Goal: Task Accomplishment & Management: Manage account settings

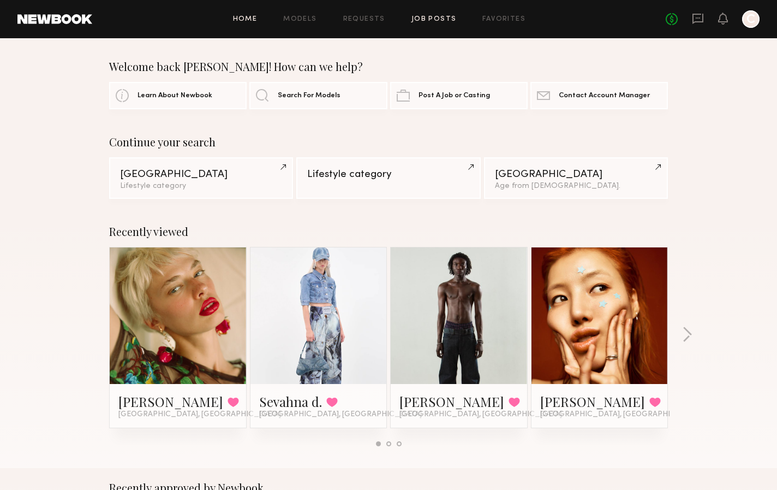
click at [426, 17] on link "Job Posts" at bounding box center [433, 19] width 45 height 7
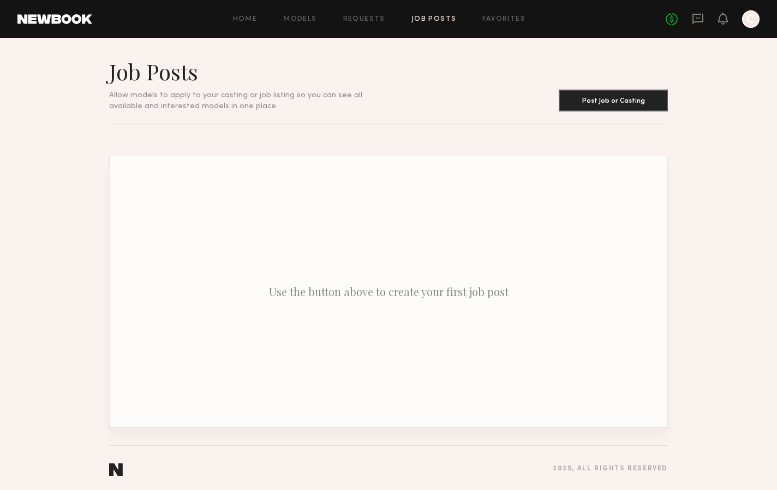
click at [363, 15] on div "Home Models Requests Job Posts Favorites Sign Out No fees up to $5,000 C" at bounding box center [425, 18] width 667 height 17
click at [496, 18] on link "Favorites" at bounding box center [503, 19] width 43 height 7
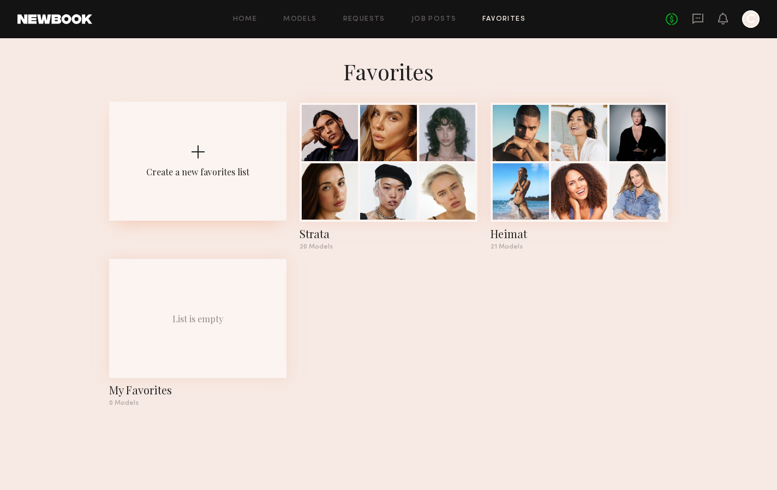
click at [234, 192] on div "Create a new favorites list" at bounding box center [197, 161] width 177 height 119
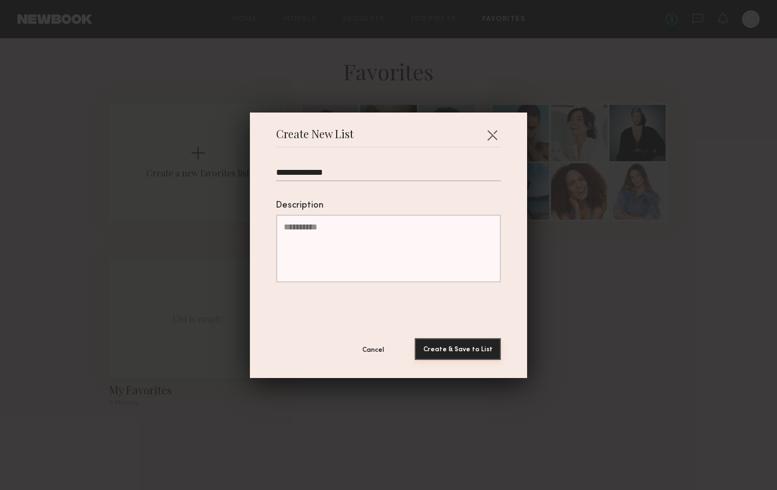
type input "**********"
click at [446, 346] on button "Create & Save to List" at bounding box center [458, 349] width 86 height 22
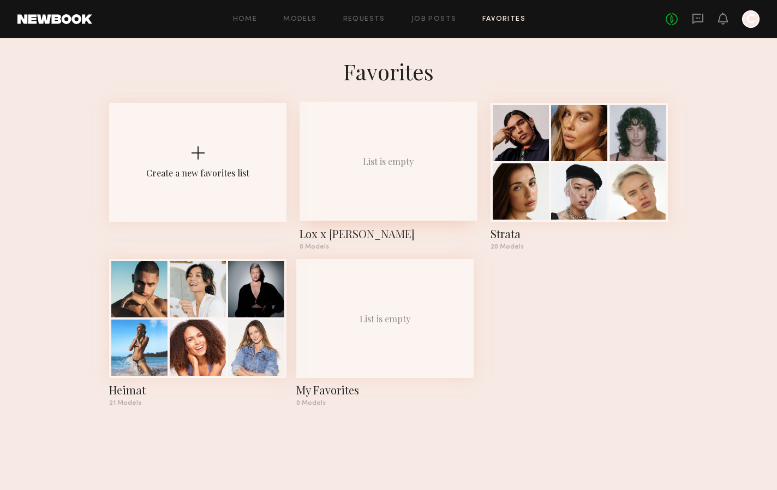
click at [373, 202] on div "List is empty" at bounding box center [388, 161] width 177 height 119
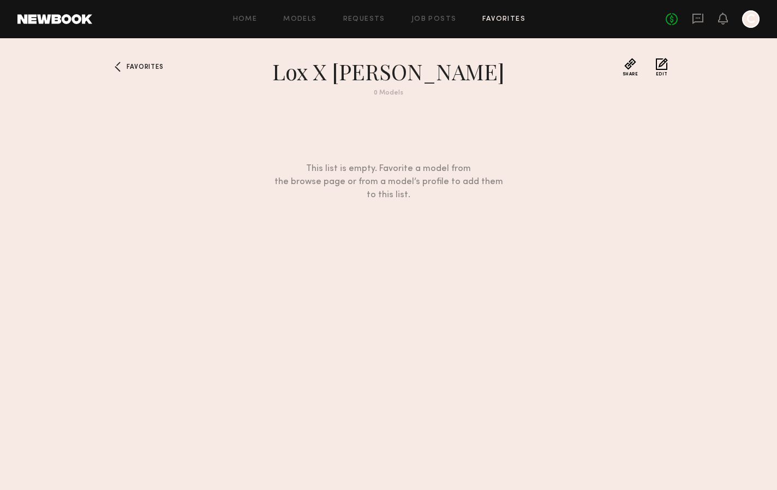
click at [301, 14] on div "Home Models Requests Job Posts Favorites Sign Out No fees up to $5,000 C" at bounding box center [425, 18] width 667 height 17
click at [301, 16] on link "Models" at bounding box center [299, 19] width 33 height 7
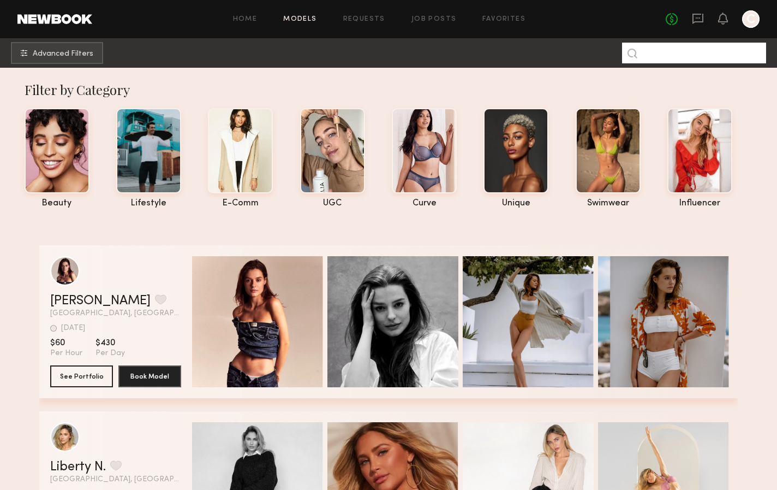
click at [682, 52] on input at bounding box center [694, 53] width 144 height 21
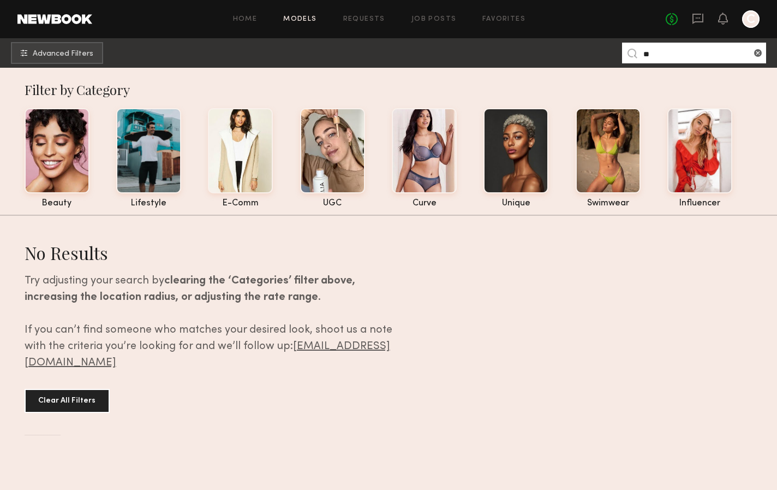
type input "*"
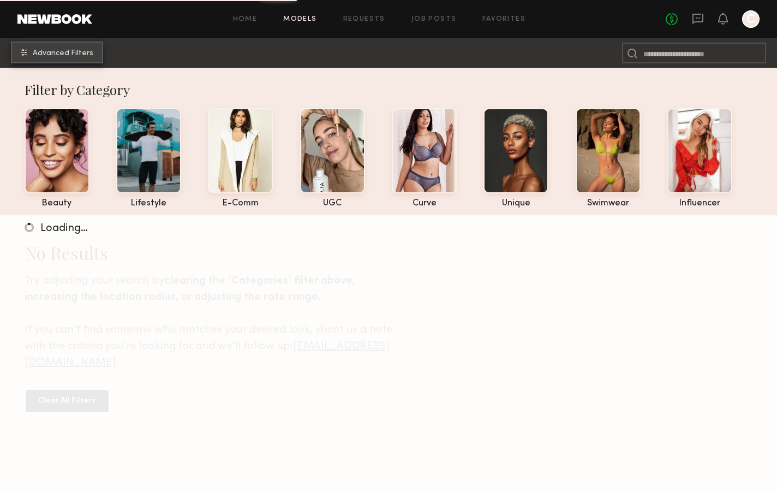
click at [67, 51] on span "Advanced Filters" at bounding box center [63, 54] width 61 height 8
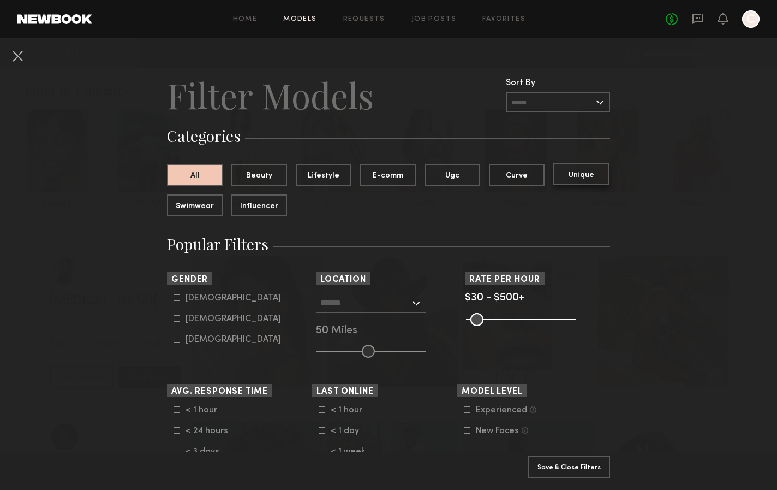
click at [575, 177] on button "Unique" at bounding box center [581, 174] width 56 height 22
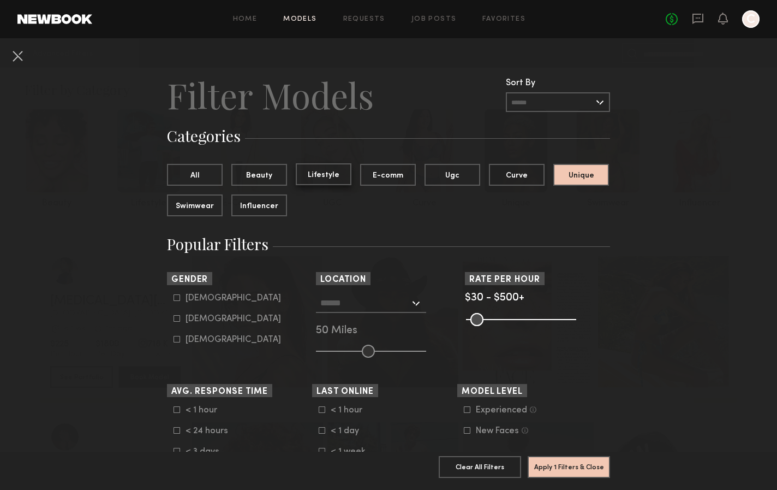
click at [314, 174] on button "Lifestyle" at bounding box center [324, 174] width 56 height 22
click at [574, 173] on button "Unique" at bounding box center [581, 174] width 56 height 22
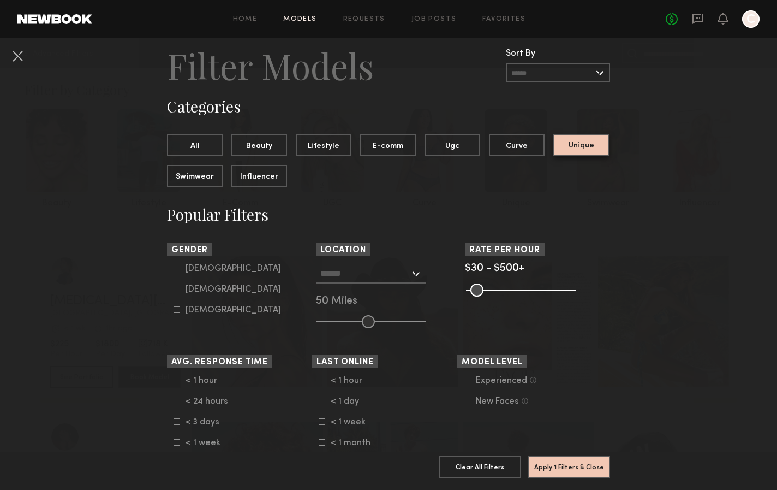
scroll to position [32, 0]
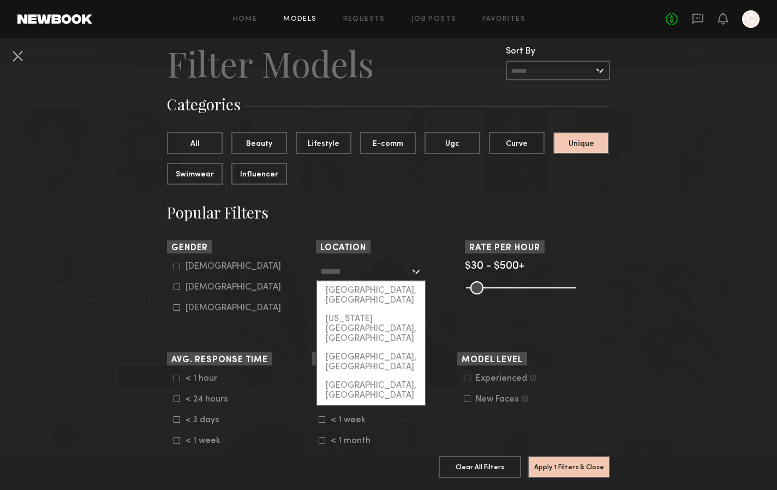
click at [343, 276] on input "text" at bounding box center [364, 270] width 89 height 19
click at [343, 289] on div "[GEOGRAPHIC_DATA], [GEOGRAPHIC_DATA]" at bounding box center [371, 295] width 108 height 28
type input "**********"
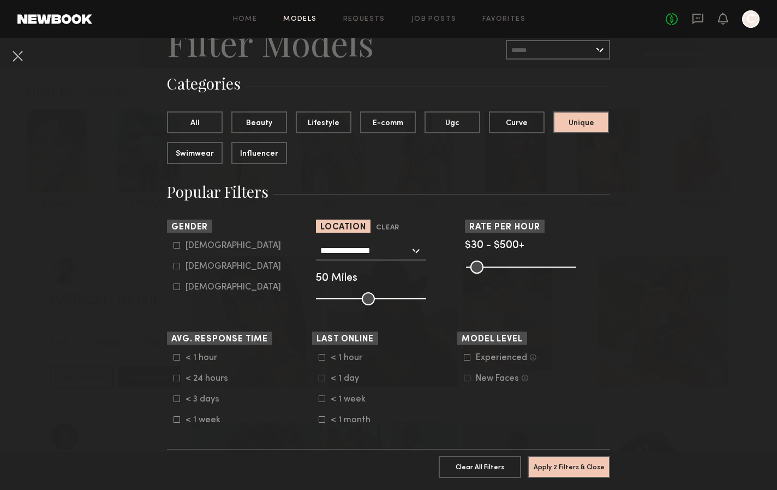
scroll to position [54, 0]
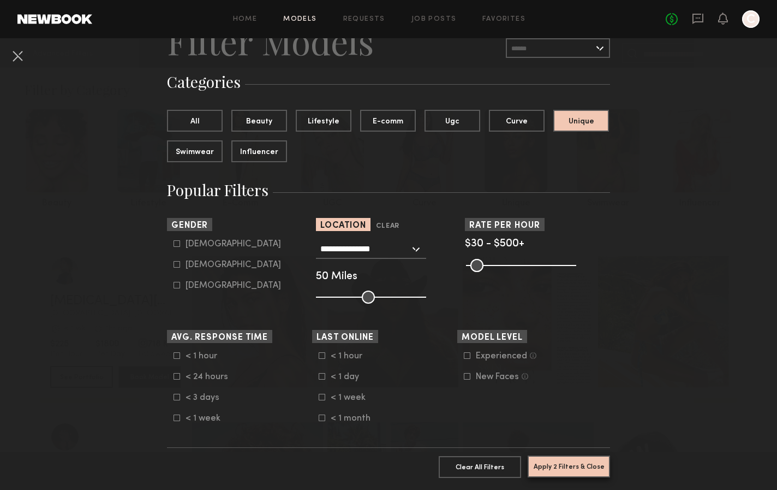
click at [592, 462] on button "Apply 2 Filters & Close" at bounding box center [569, 466] width 82 height 22
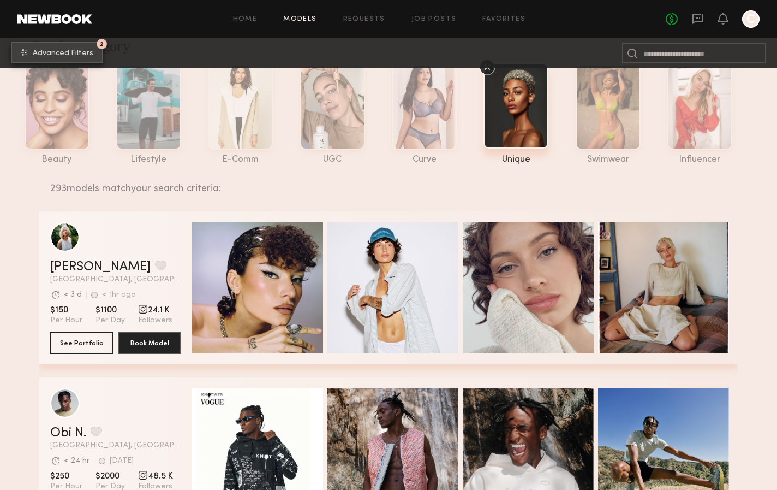
scroll to position [29, 0]
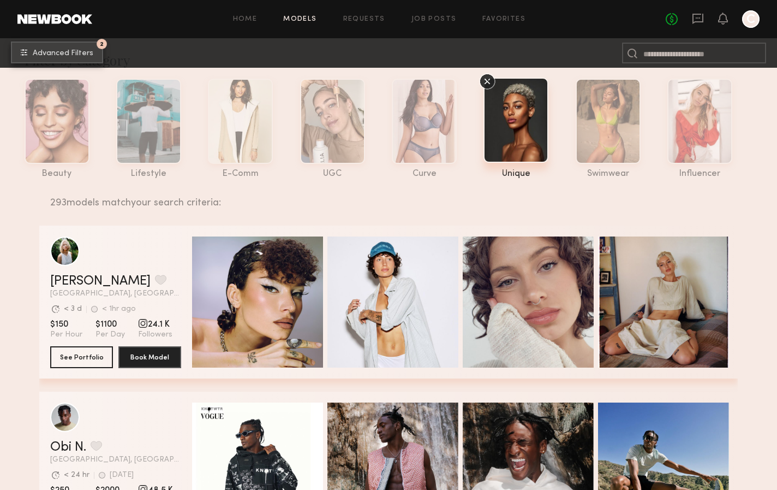
click at [50, 50] on span "Advanced Filters" at bounding box center [63, 54] width 61 height 8
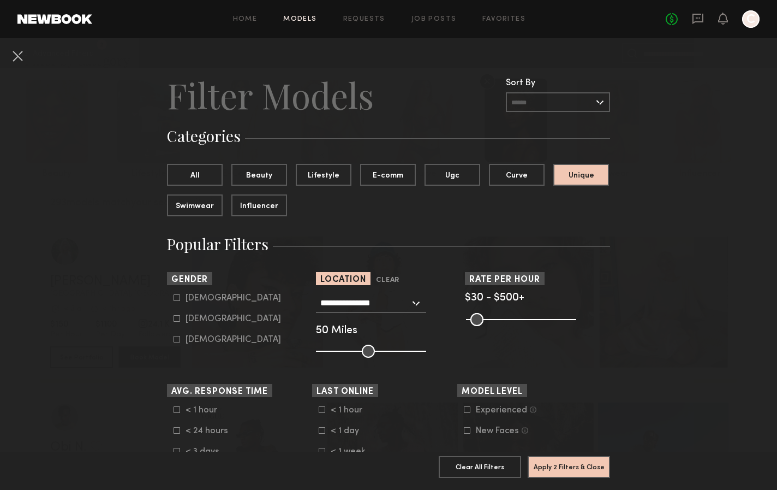
click at [177, 296] on icon at bounding box center [177, 297] width 7 height 7
type input "*"
click at [588, 471] on button "Apply 3 Filters & Close" at bounding box center [569, 466] width 82 height 22
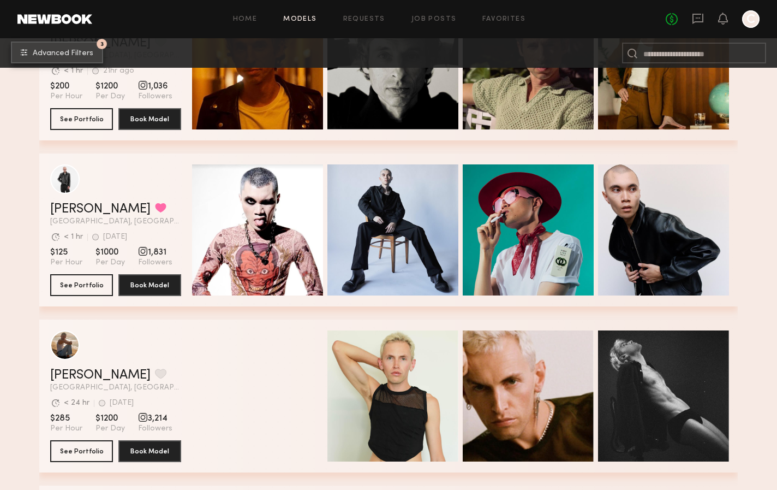
scroll to position [2237, 0]
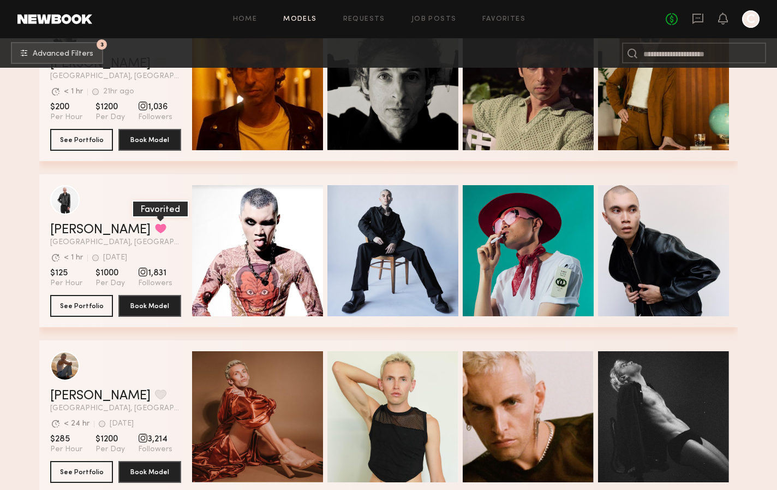
click at [155, 224] on button "grid" at bounding box center [160, 228] width 11 height 10
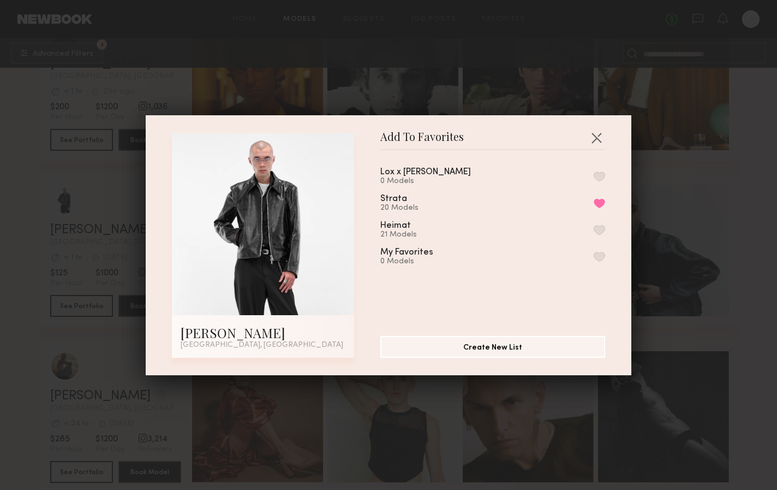
click at [598, 171] on button "button" at bounding box center [599, 176] width 11 height 10
click at [724, 230] on div "Add To Favorites [PERSON_NAME] Fullerton, [GEOGRAPHIC_DATA] Add To Favorites Lo…" at bounding box center [388, 245] width 777 height 490
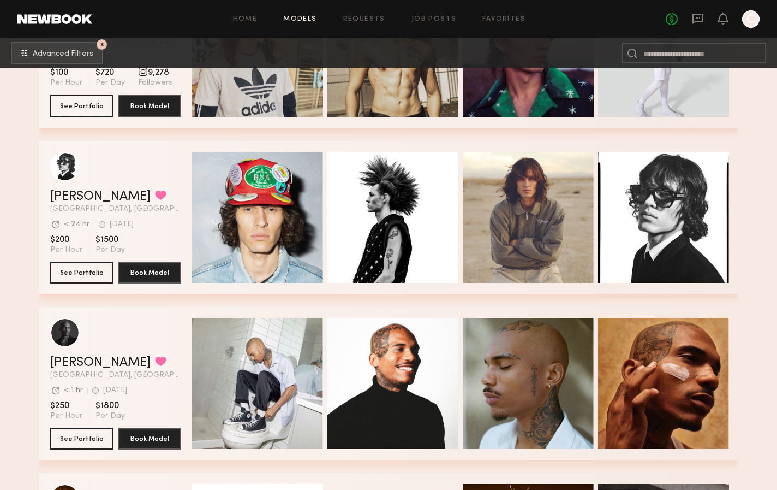
scroll to position [5590, 0]
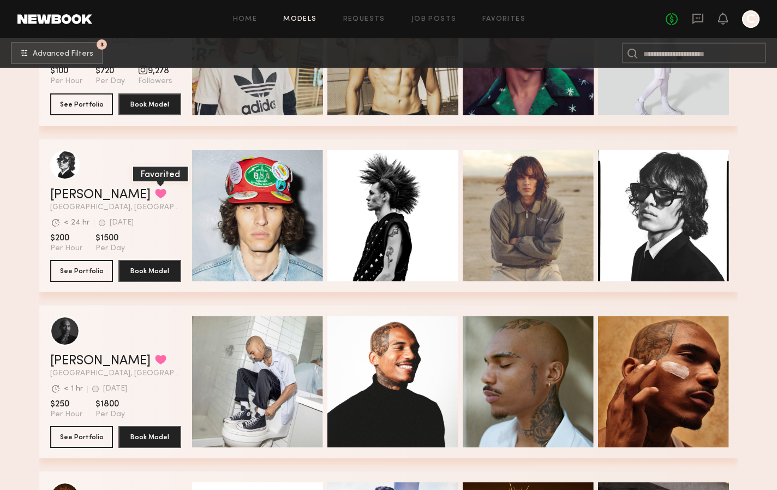
click at [155, 191] on button "grid" at bounding box center [160, 193] width 11 height 10
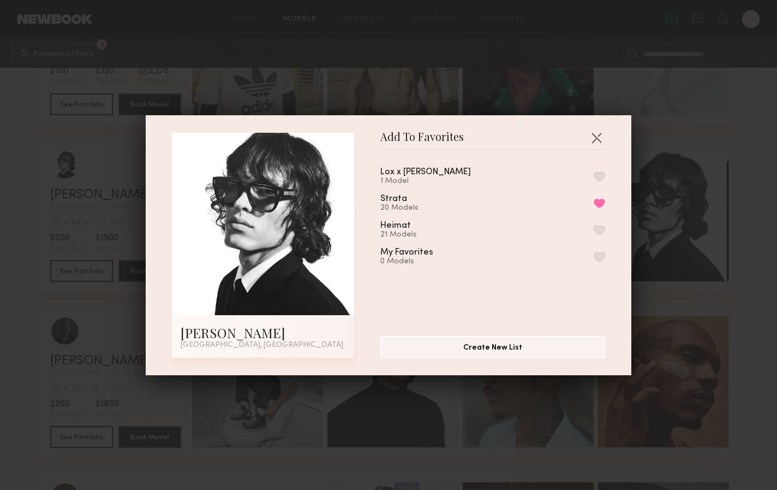
click at [604, 174] on button "button" at bounding box center [599, 176] width 11 height 10
click at [750, 220] on div "Add To Favorites [PERSON_NAME] [GEOGRAPHIC_DATA], [GEOGRAPHIC_DATA] Add To Favo…" at bounding box center [388, 245] width 777 height 490
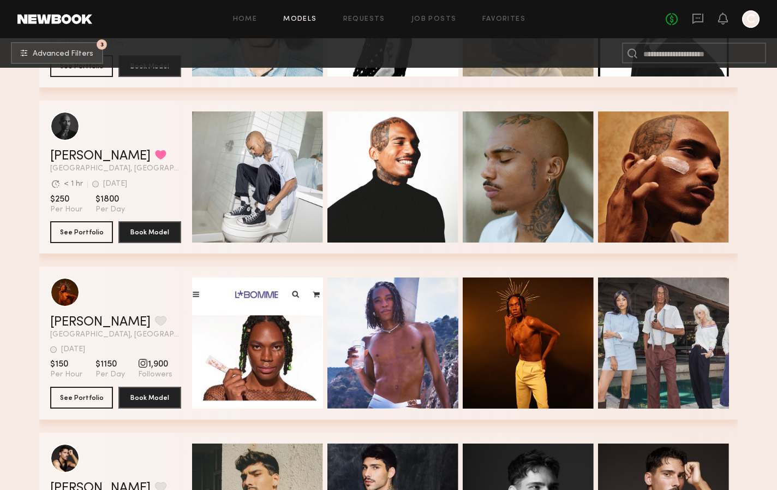
scroll to position [5795, 0]
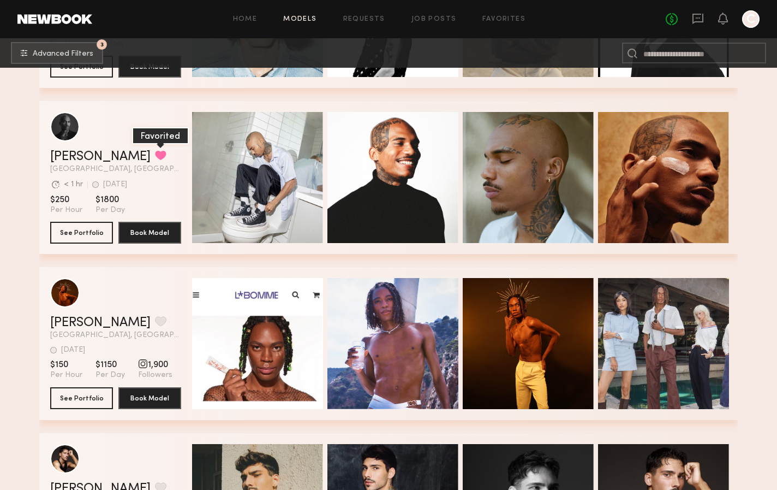
click at [155, 153] on button "grid" at bounding box center [160, 155] width 11 height 10
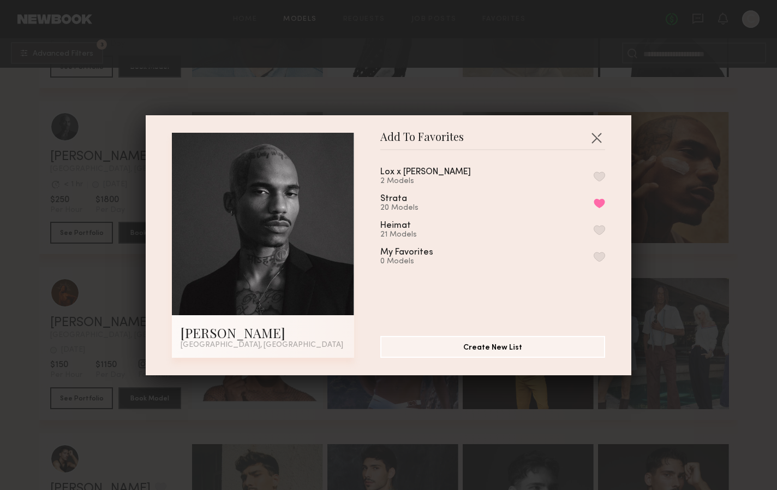
click at [599, 174] on button "button" at bounding box center [599, 176] width 11 height 10
click at [718, 198] on div "Add To Favorites [PERSON_NAME] [GEOGRAPHIC_DATA], [GEOGRAPHIC_DATA] Add To Favo…" at bounding box center [388, 245] width 777 height 490
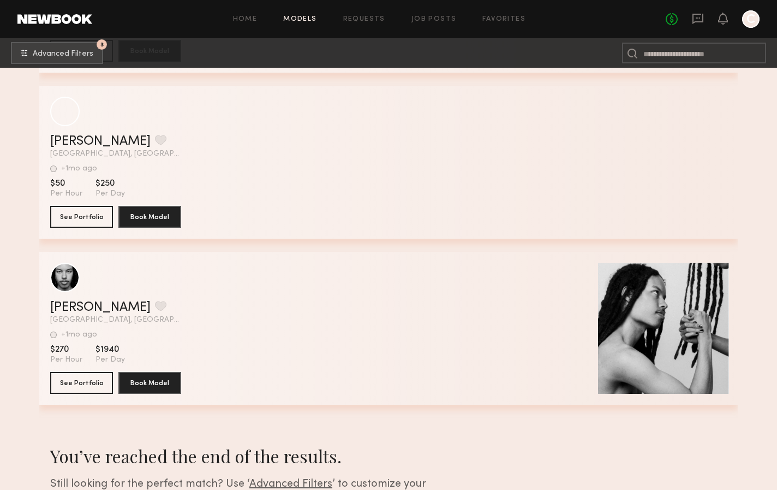
scroll to position [18588, 0]
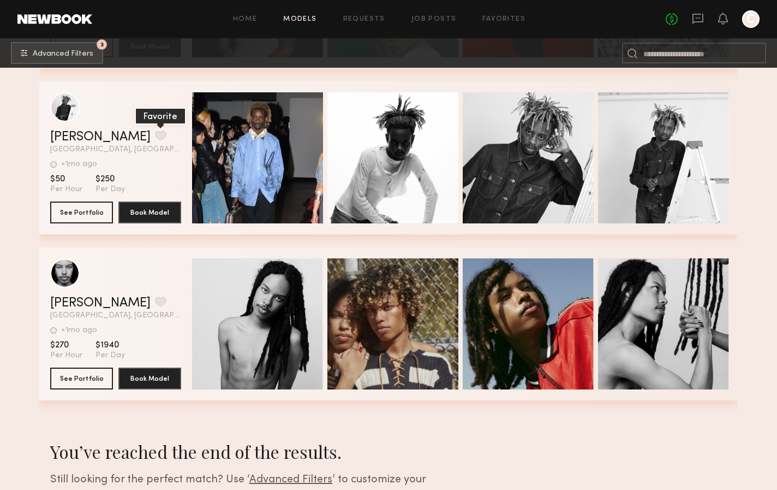
click at [155, 131] on button "grid" at bounding box center [160, 135] width 11 height 10
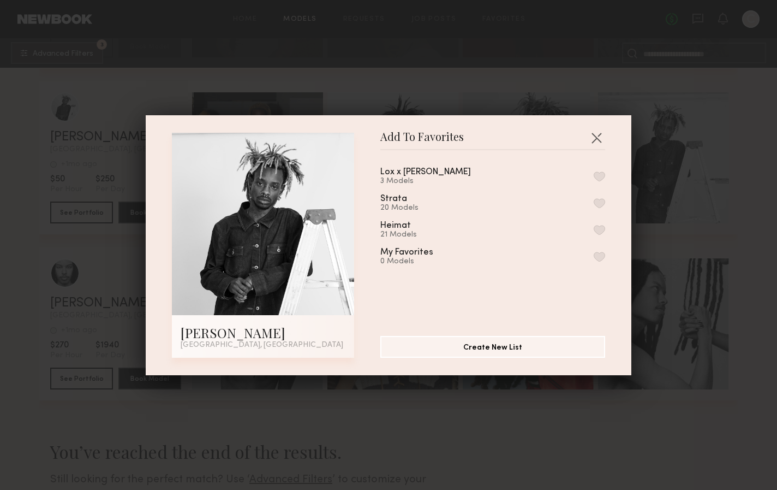
click at [597, 175] on button "button" at bounding box center [599, 176] width 11 height 10
click at [682, 225] on div "Add To Favorites [PERSON_NAME] [GEOGRAPHIC_DATA], [GEOGRAPHIC_DATA] Add To Favo…" at bounding box center [388, 245] width 777 height 490
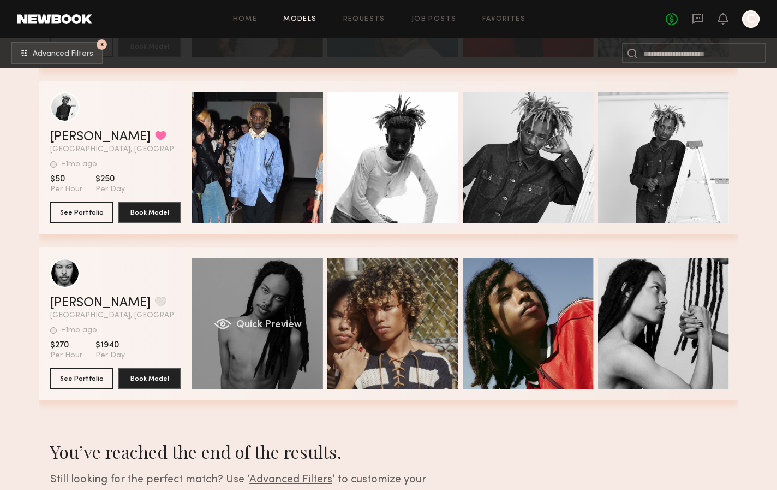
click at [213, 300] on div "Quick Preview" at bounding box center [257, 323] width 131 height 131
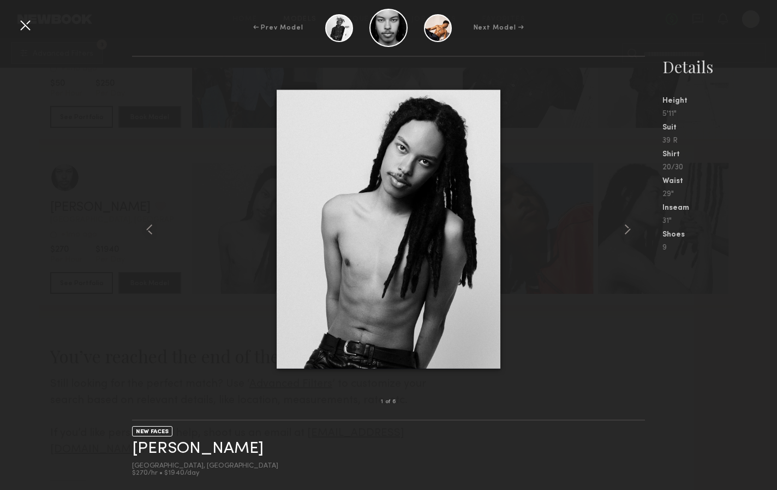
scroll to position [18681, 0]
click at [630, 229] on common-icon at bounding box center [627, 228] width 17 height 17
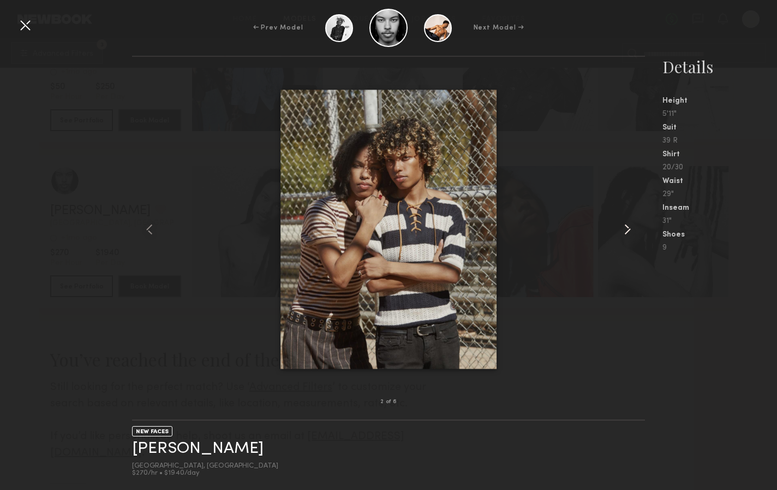
click at [630, 229] on common-icon at bounding box center [627, 228] width 17 height 17
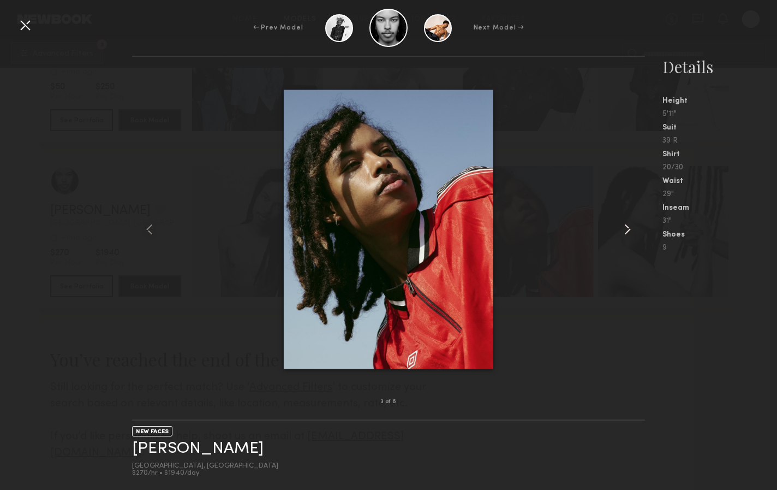
click at [630, 229] on common-icon at bounding box center [627, 228] width 17 height 17
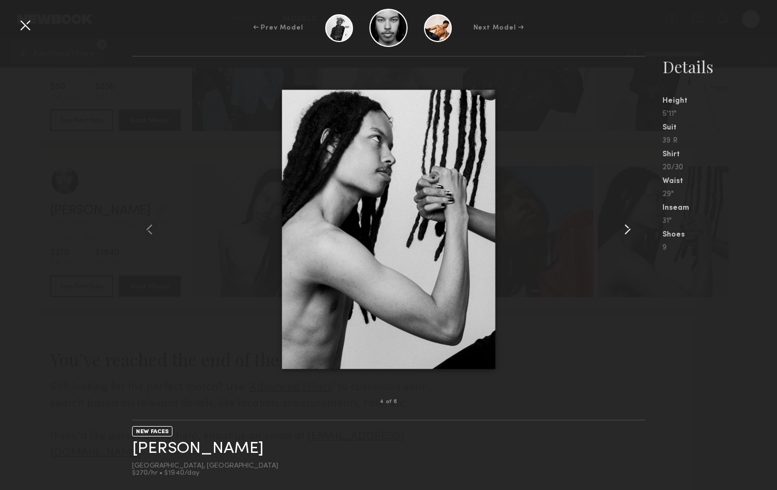
click at [630, 229] on common-icon at bounding box center [627, 228] width 17 height 17
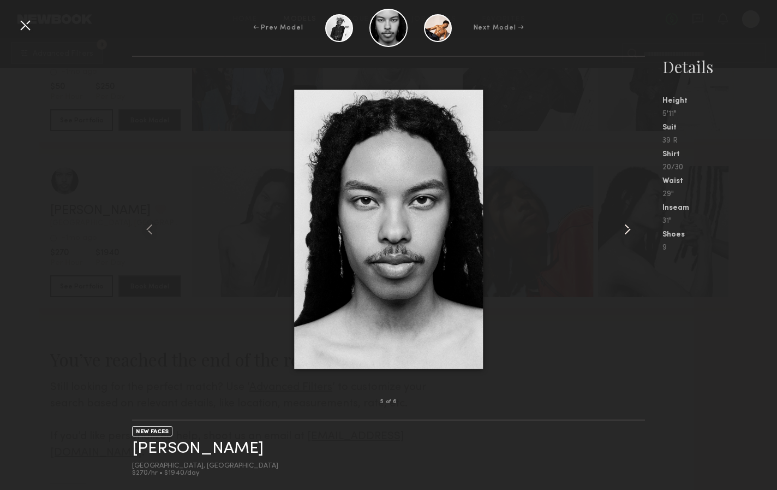
click at [630, 229] on common-icon at bounding box center [627, 228] width 17 height 17
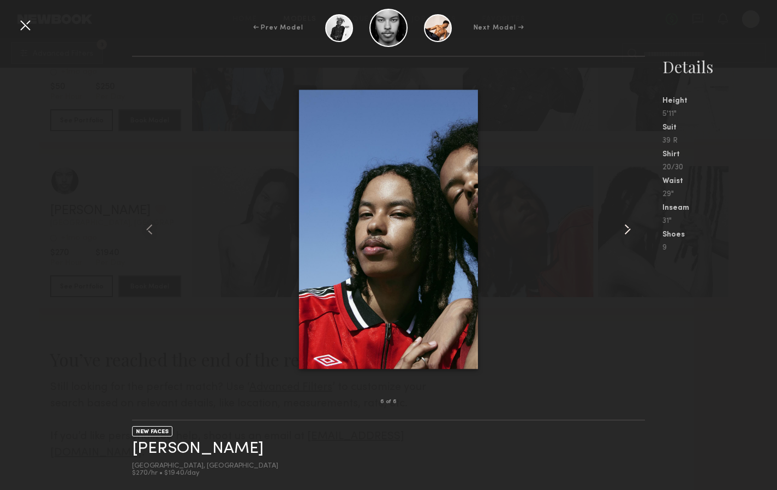
click at [630, 229] on common-icon at bounding box center [627, 228] width 17 height 17
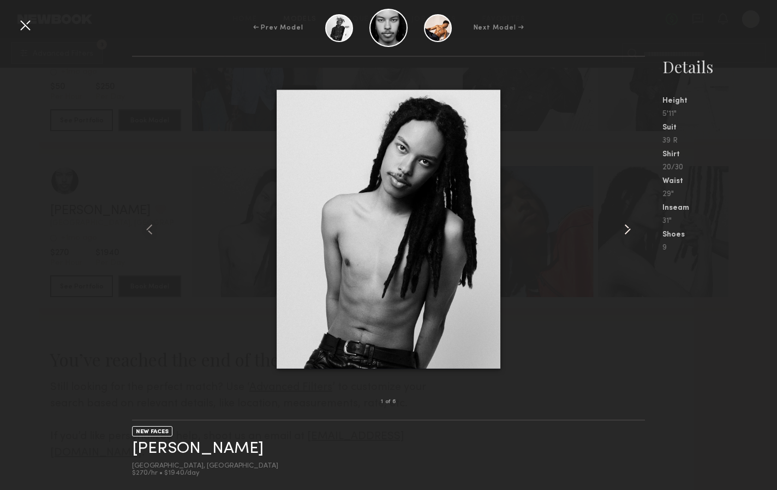
click at [630, 229] on common-icon at bounding box center [627, 228] width 17 height 17
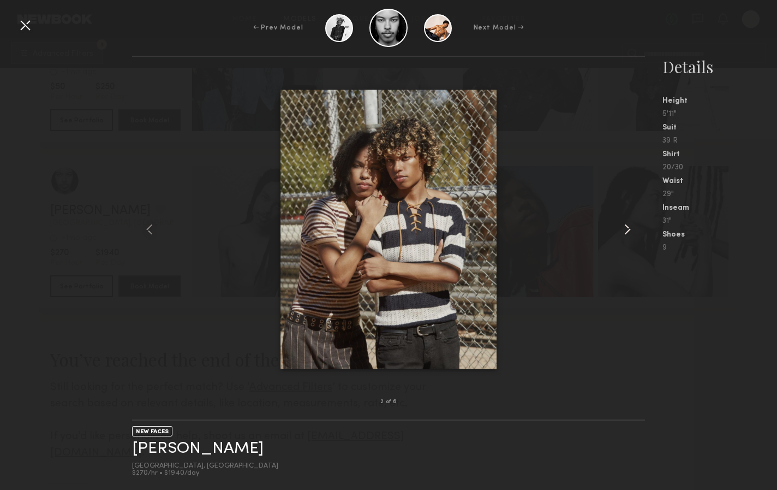
click at [630, 229] on common-icon at bounding box center [627, 228] width 17 height 17
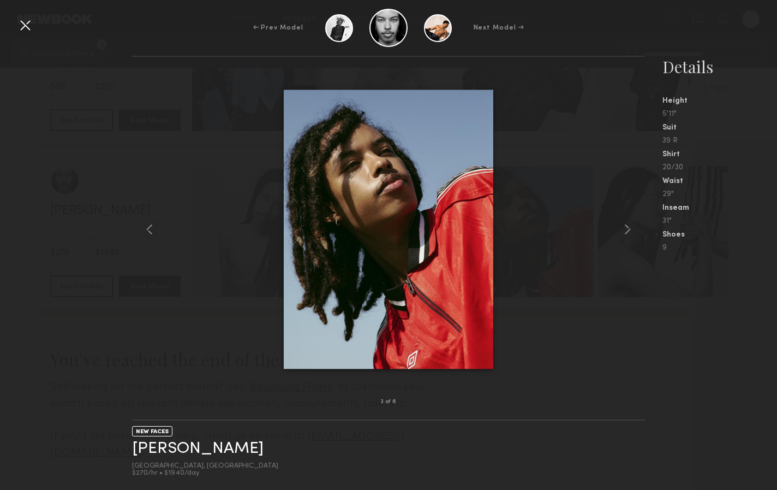
click at [19, 17] on div at bounding box center [24, 24] width 17 height 17
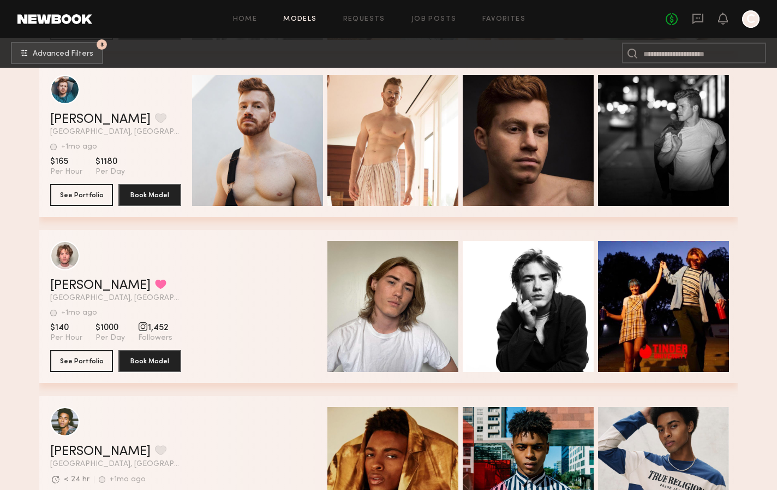
scroll to position [10831, 0]
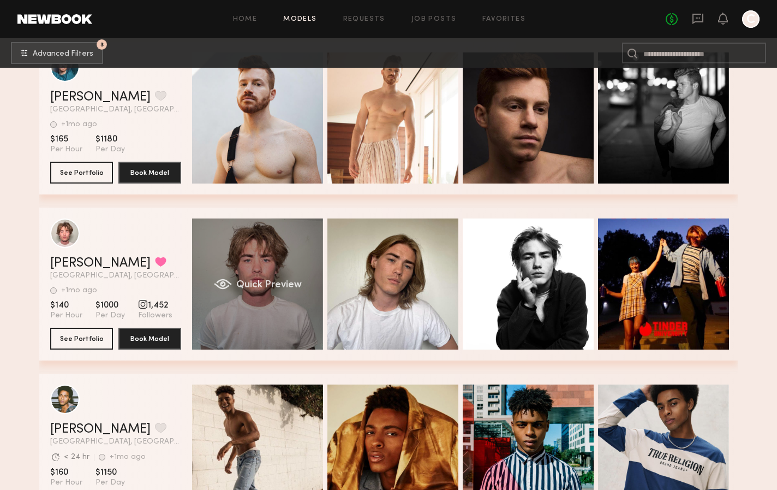
click at [289, 269] on div "Quick Preview" at bounding box center [257, 283] width 131 height 131
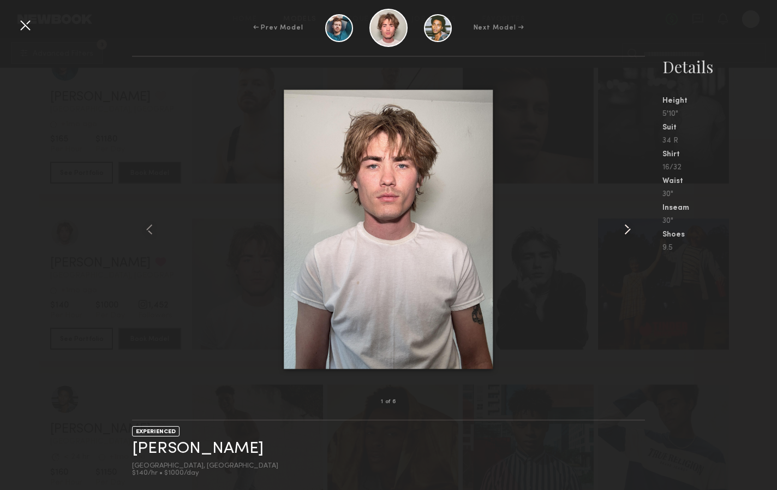
click at [627, 232] on common-icon at bounding box center [627, 228] width 17 height 17
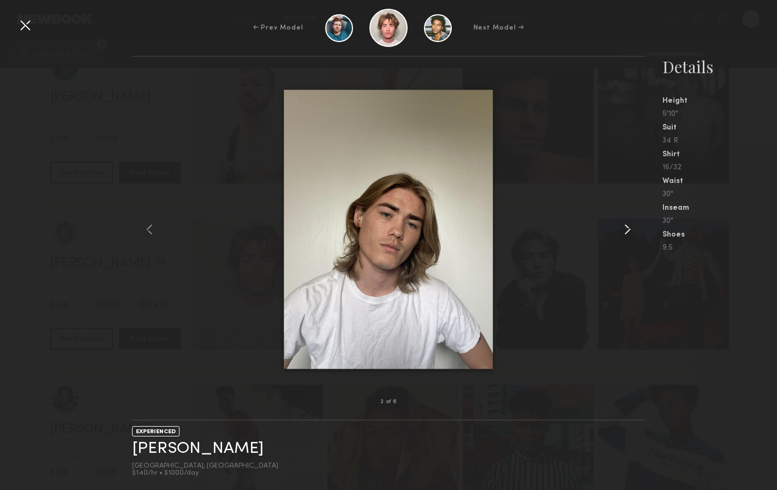
click at [627, 232] on common-icon at bounding box center [627, 228] width 17 height 17
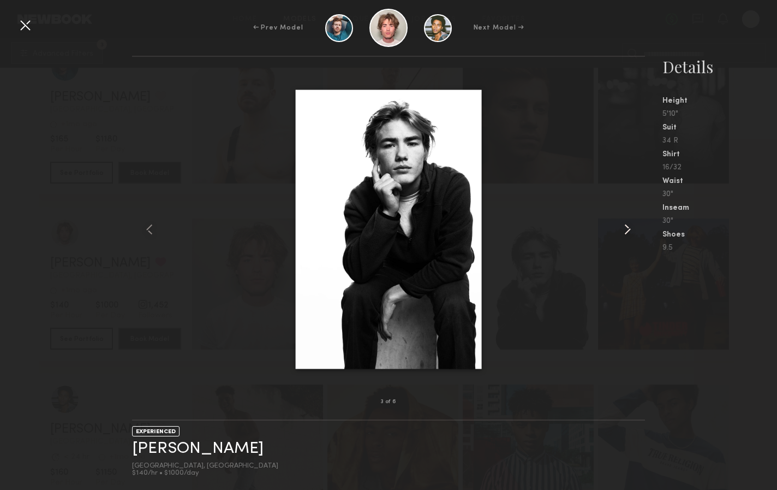
click at [627, 232] on common-icon at bounding box center [627, 228] width 17 height 17
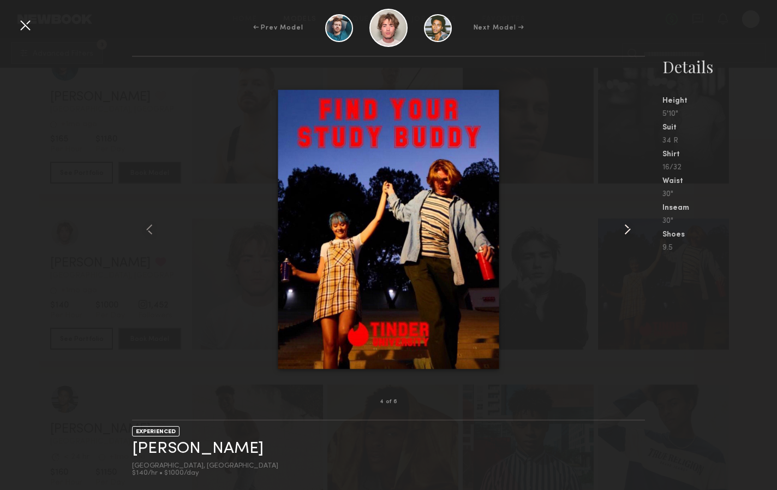
click at [627, 232] on common-icon at bounding box center [627, 228] width 17 height 17
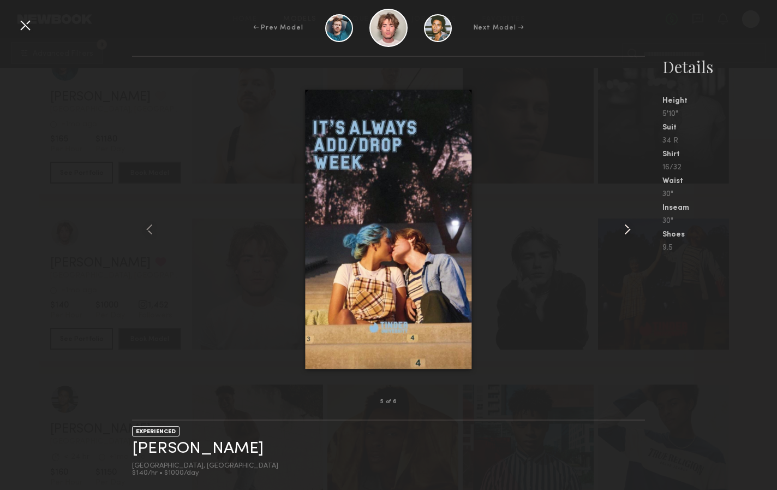
click at [627, 232] on common-icon at bounding box center [627, 228] width 17 height 17
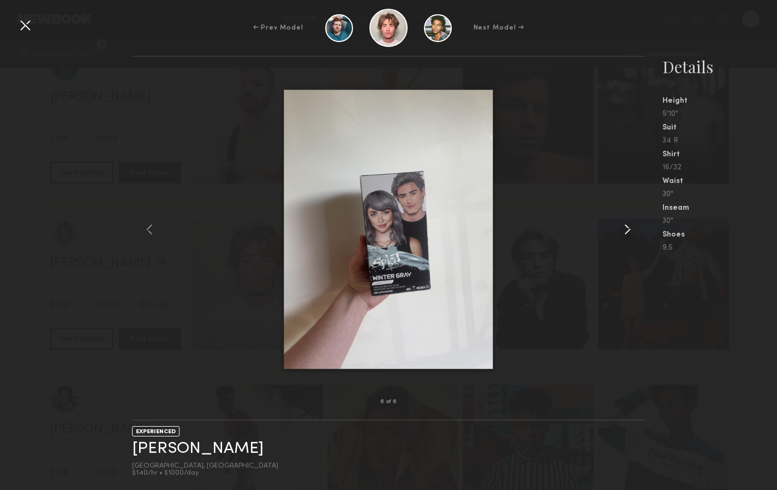
click at [627, 232] on common-icon at bounding box center [627, 228] width 17 height 17
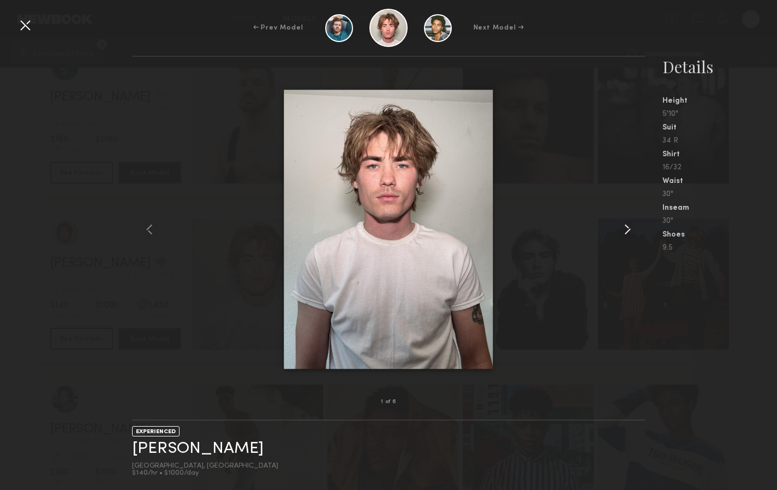
click at [627, 232] on common-icon at bounding box center [627, 228] width 17 height 17
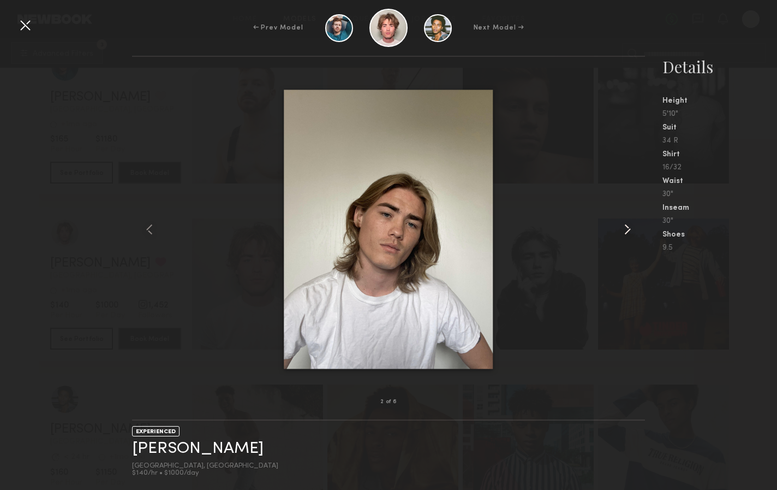
click at [627, 232] on common-icon at bounding box center [627, 228] width 17 height 17
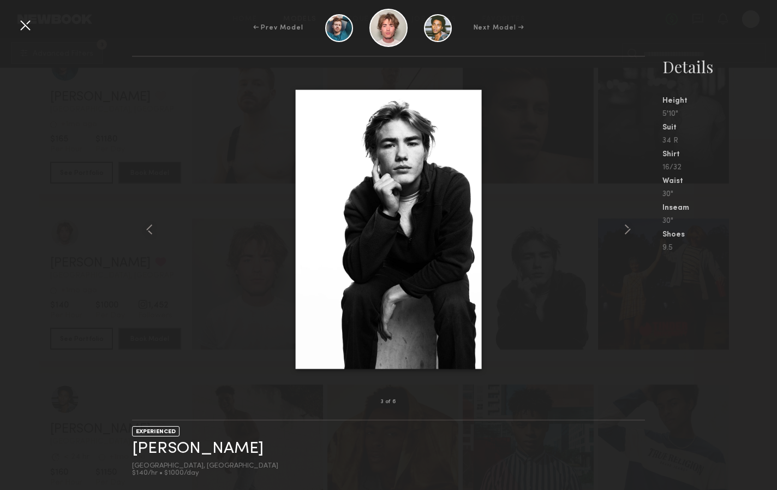
click at [619, 128] on div at bounding box center [388, 229] width 513 height 310
click at [20, 26] on div at bounding box center [24, 24] width 17 height 17
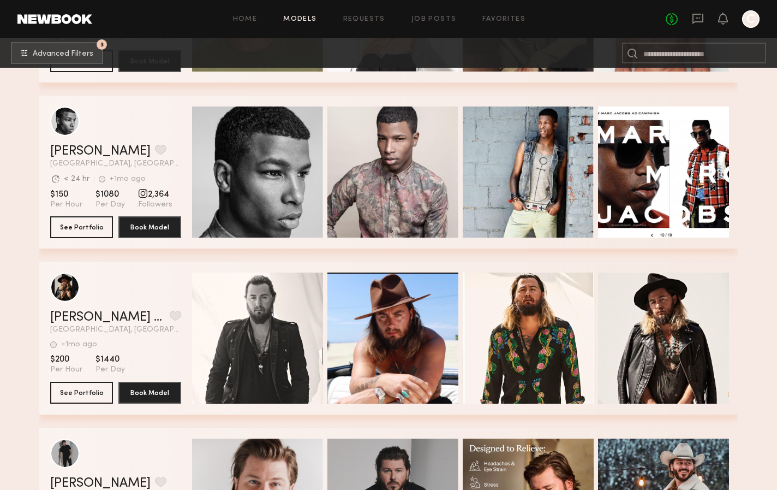
scroll to position [9963, 0]
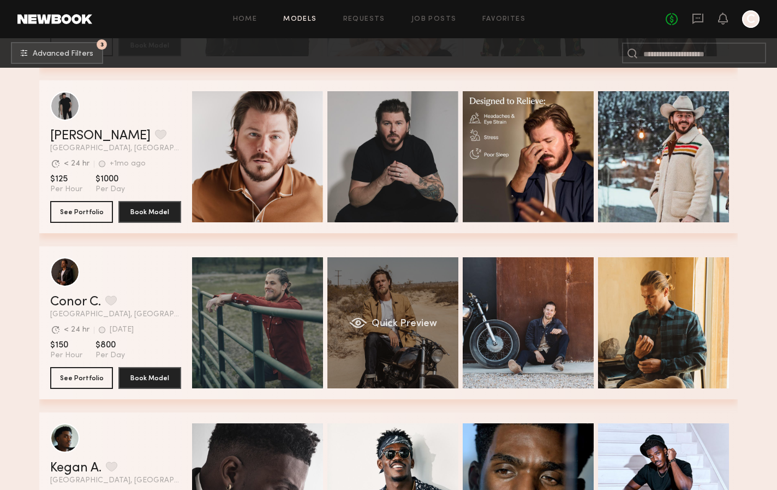
click at [368, 308] on div "Quick Preview" at bounding box center [392, 322] width 131 height 131
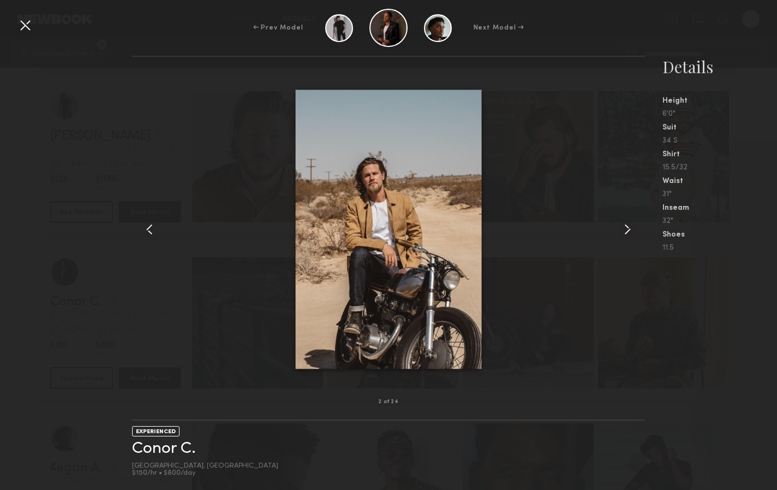
click at [629, 224] on common-icon at bounding box center [627, 228] width 17 height 17
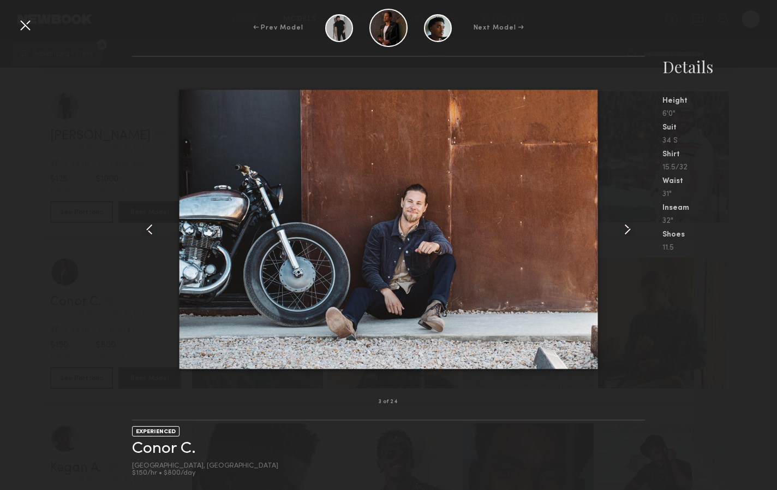
click at [629, 224] on common-icon at bounding box center [627, 228] width 17 height 17
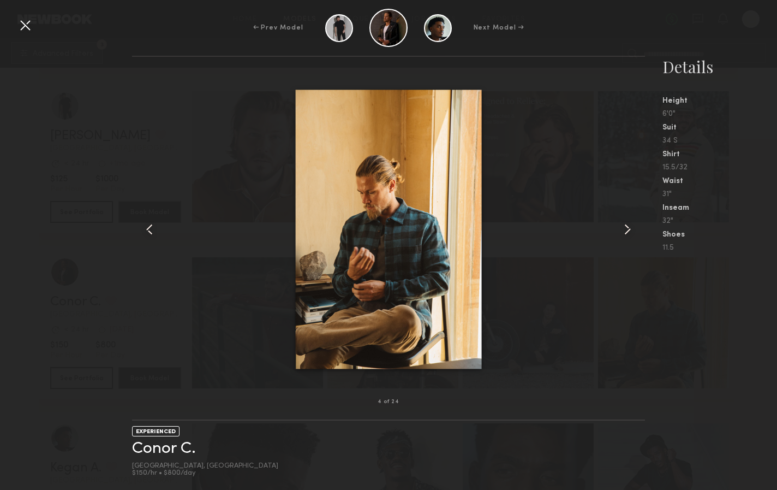
click at [629, 224] on common-icon at bounding box center [627, 228] width 17 height 17
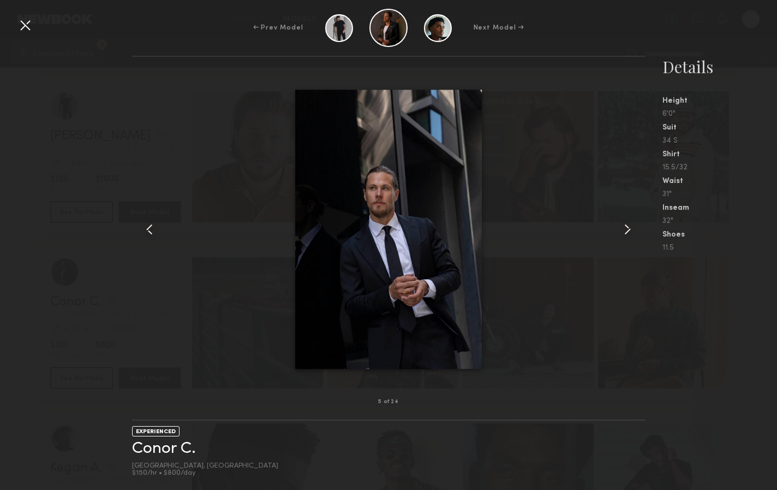
click at [629, 224] on common-icon at bounding box center [627, 228] width 17 height 17
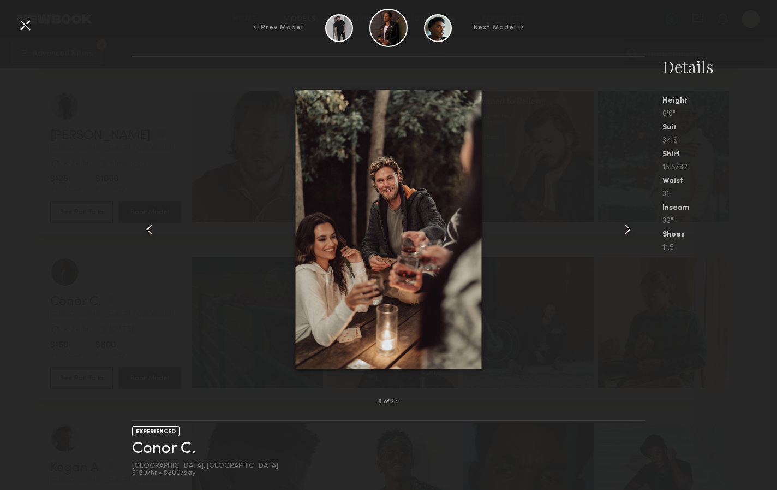
click at [27, 25] on div at bounding box center [24, 24] width 17 height 17
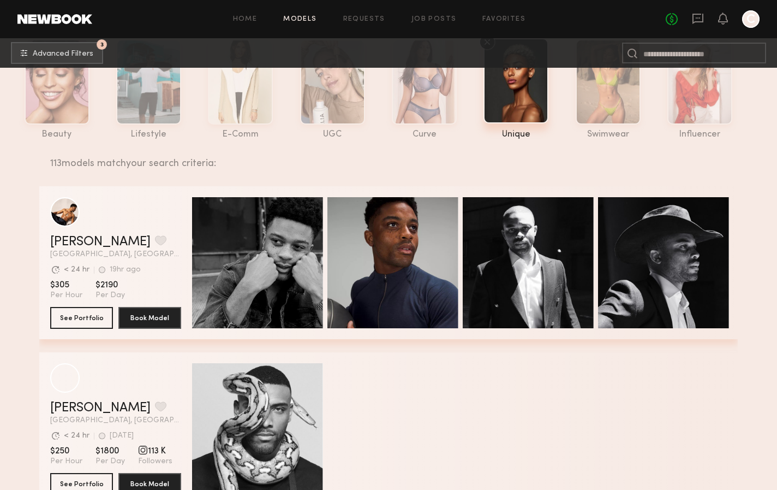
scroll to position [0, 0]
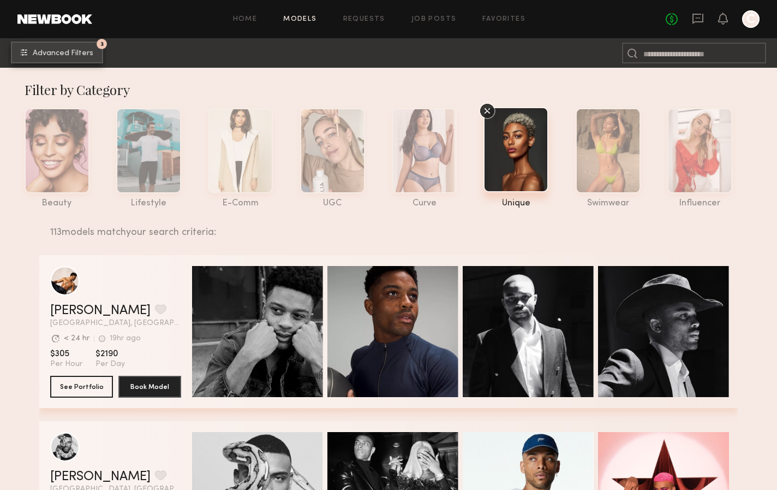
click at [85, 51] on span "Advanced Filters" at bounding box center [63, 54] width 61 height 8
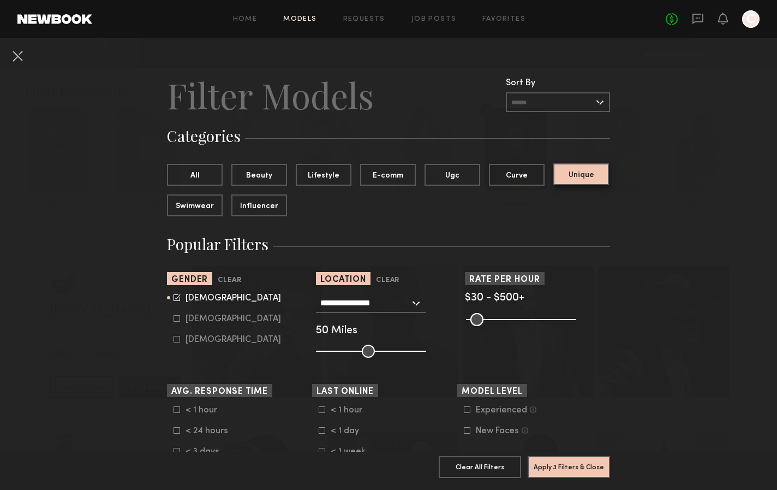
click at [568, 177] on button "Unique" at bounding box center [581, 174] width 56 height 22
click at [325, 180] on button "Lifestyle" at bounding box center [324, 174] width 56 height 22
click at [559, 460] on button "Apply 3 Filters & Close" at bounding box center [569, 466] width 82 height 22
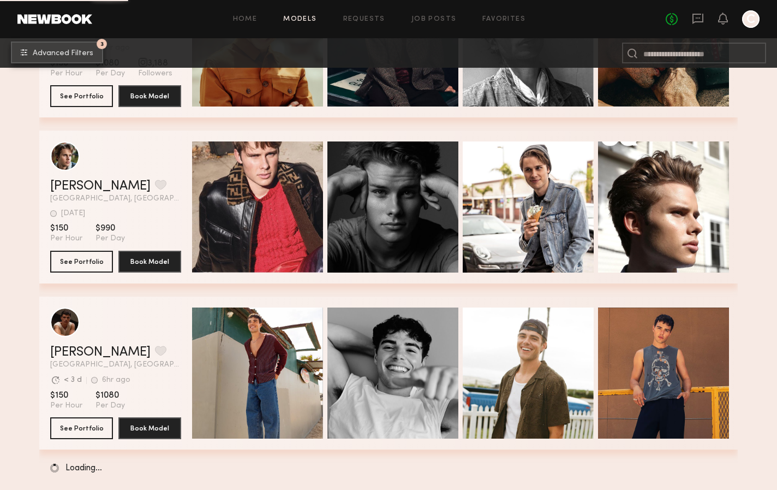
scroll to position [1784, 0]
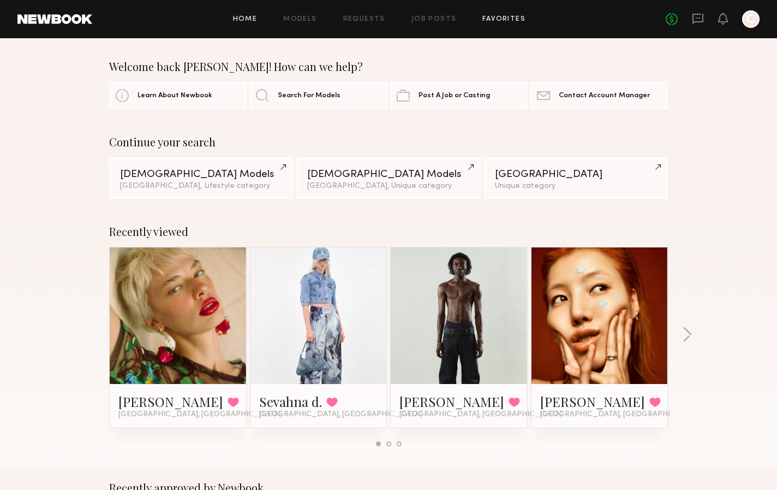
click at [485, 19] on link "Favorites" at bounding box center [503, 19] width 43 height 7
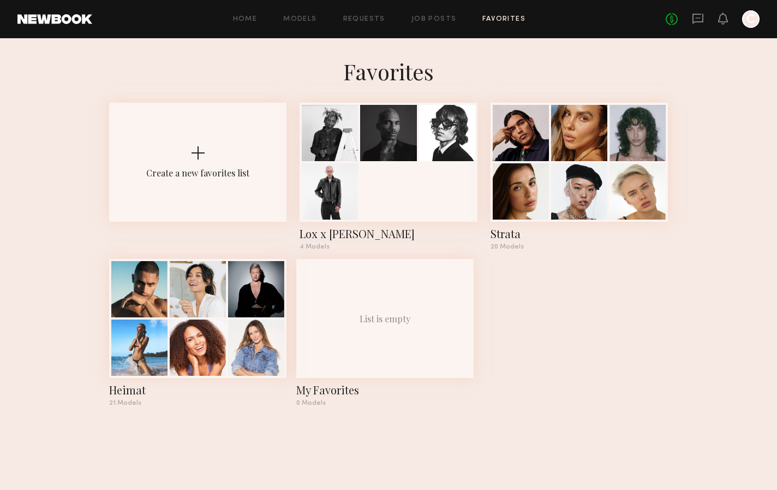
click at [90, 23] on link at bounding box center [54, 19] width 75 height 10
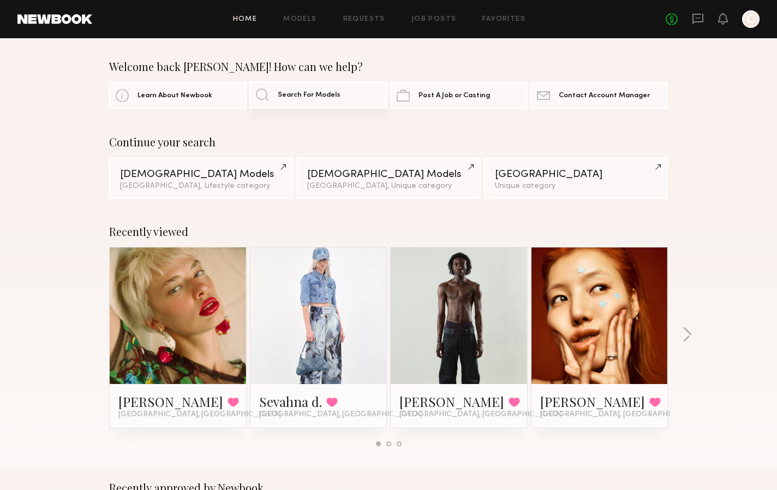
click at [338, 89] on link "Search For Models" at bounding box center [318, 94] width 138 height 27
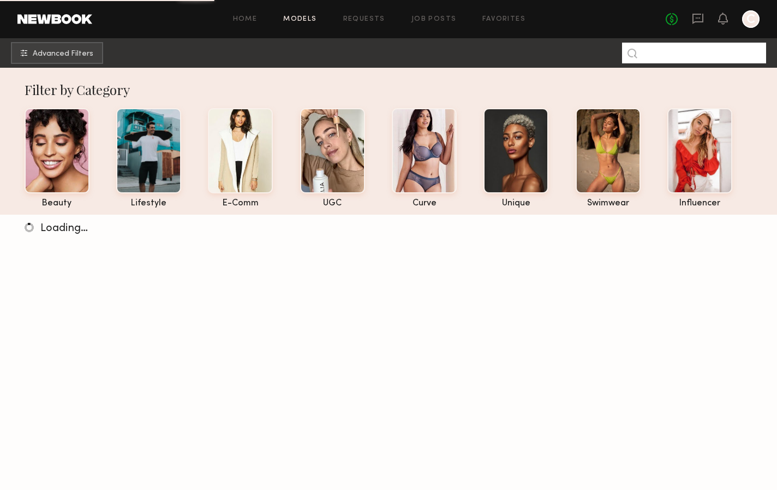
click at [665, 53] on input at bounding box center [694, 53] width 144 height 21
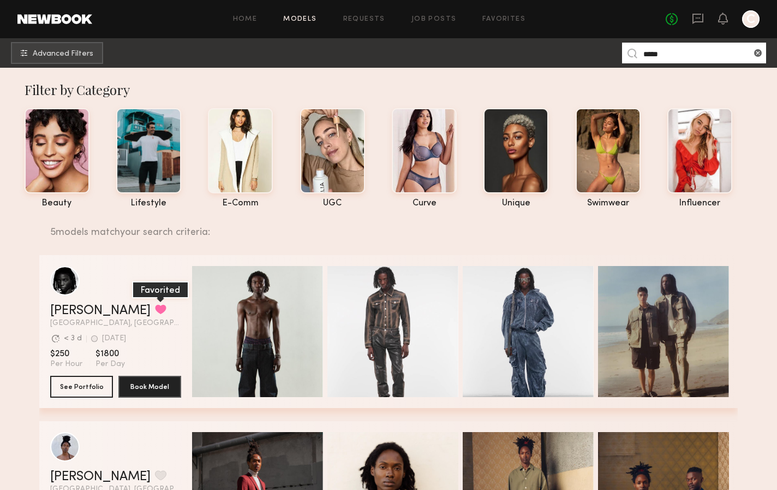
type input "*****"
click at [155, 307] on button "grid" at bounding box center [160, 309] width 11 height 10
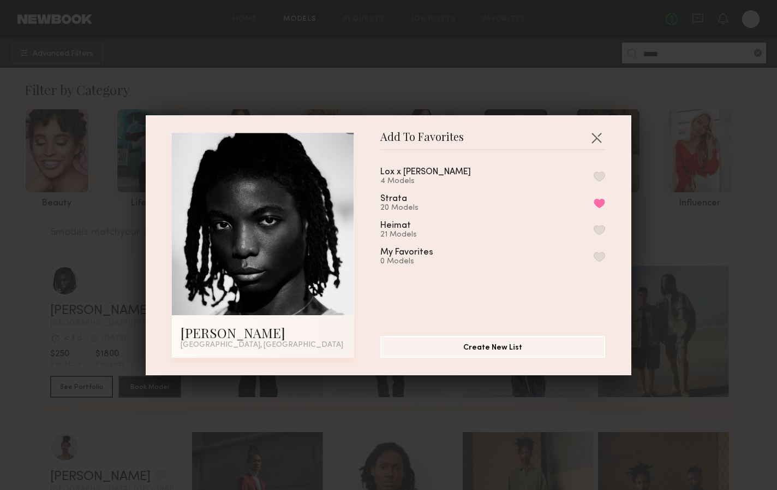
click at [601, 172] on button "button" at bounding box center [599, 176] width 11 height 10
click at [601, 176] on button "Remove from favorite list" at bounding box center [599, 176] width 11 height 10
click at [601, 176] on button "button" at bounding box center [599, 176] width 11 height 10
click at [517, 82] on div "Add To Favorites Shane G. Los Angeles, CA Add To Favorites Lox x Ed Hardy 5 Mod…" at bounding box center [388, 245] width 777 height 490
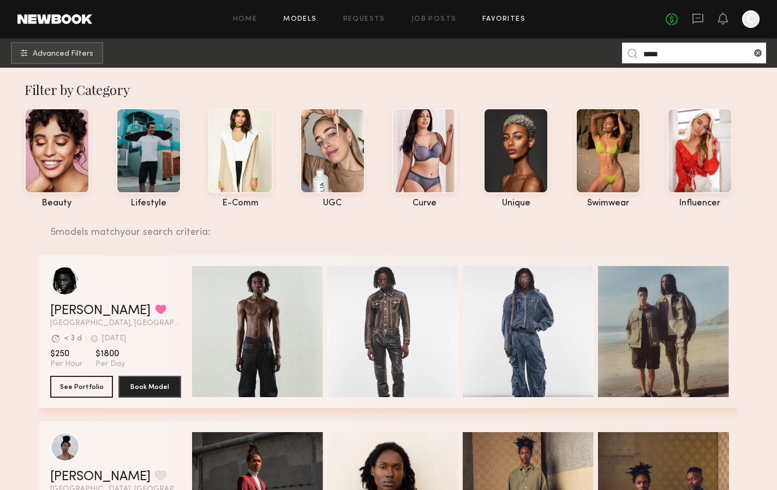
click at [508, 16] on link "Favorites" at bounding box center [503, 19] width 43 height 7
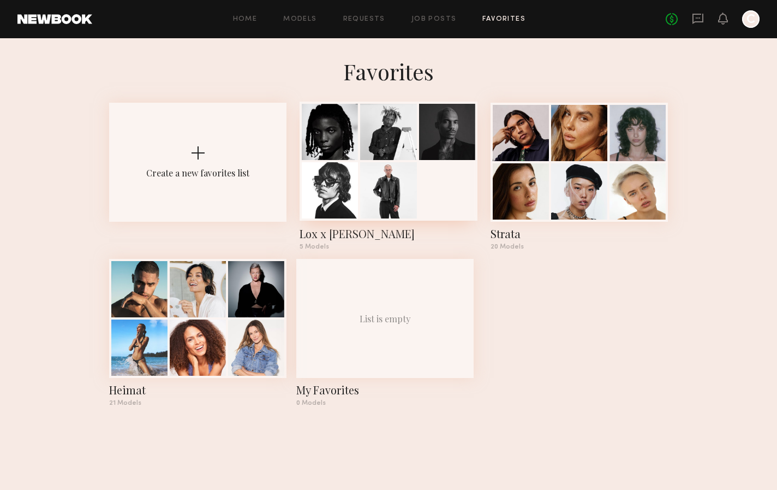
click at [325, 235] on div "Lox x [PERSON_NAME]" at bounding box center [388, 233] width 177 height 15
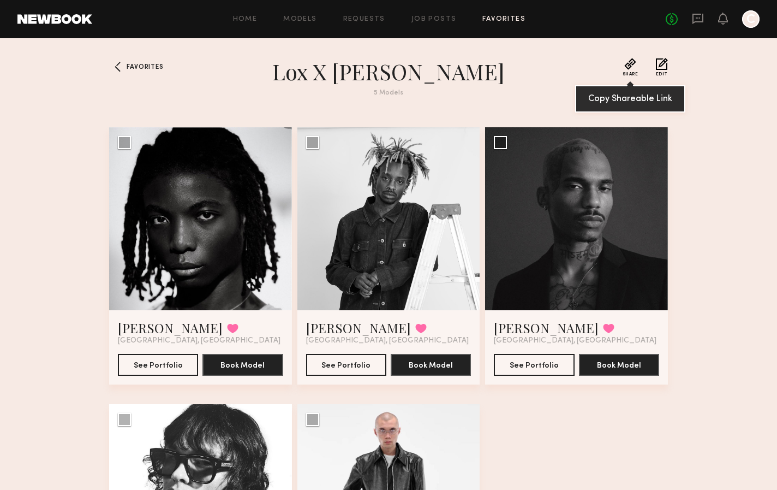
click at [635, 64] on button "Share" at bounding box center [631, 67] width 16 height 19
click at [634, 65] on button "Share" at bounding box center [631, 67] width 16 height 19
